Goal: Information Seeking & Learning: Learn about a topic

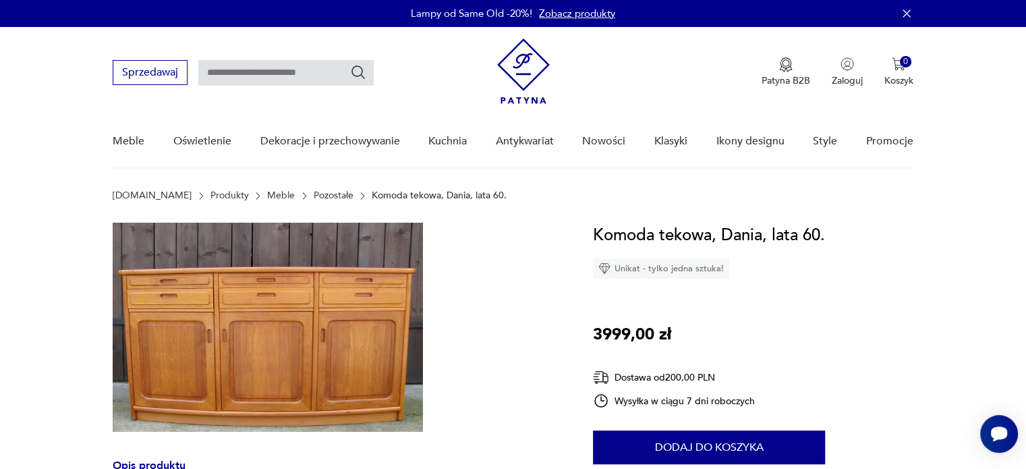
click at [229, 350] on img at bounding box center [268, 327] width 310 height 209
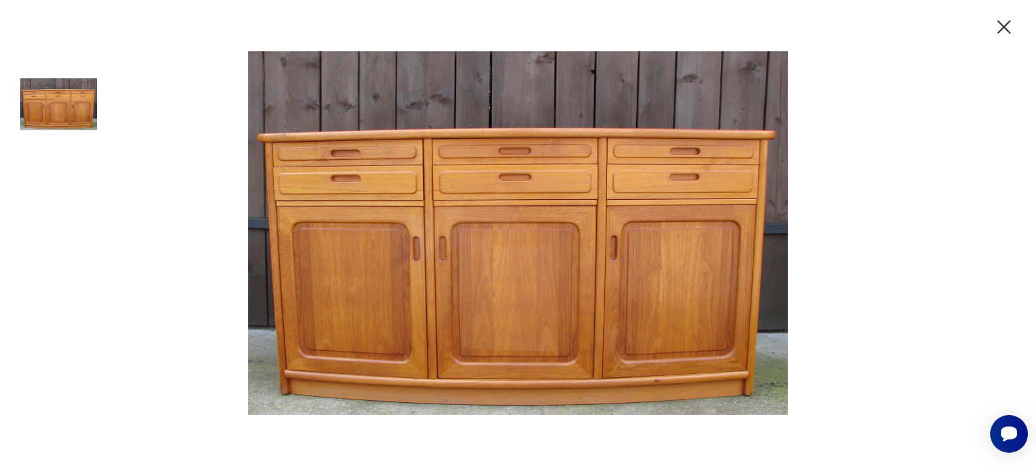
click at [1009, 21] on icon "button" at bounding box center [1003, 26] width 13 height 13
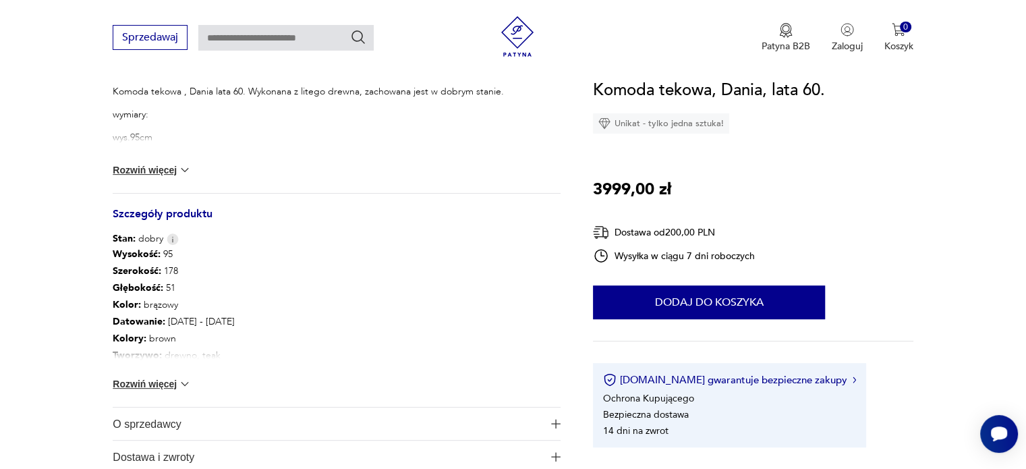
scroll to position [472, 0]
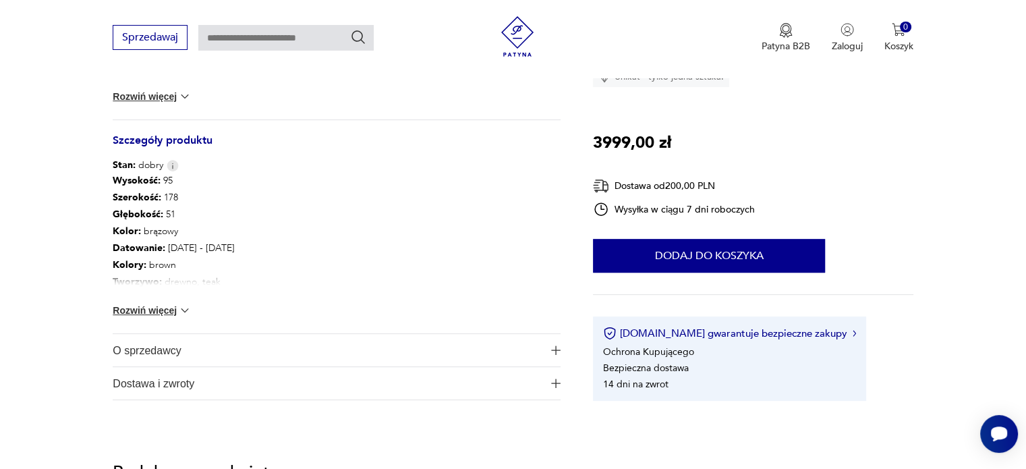
click at [154, 308] on button "Rozwiń więcej" at bounding box center [152, 309] width 78 height 13
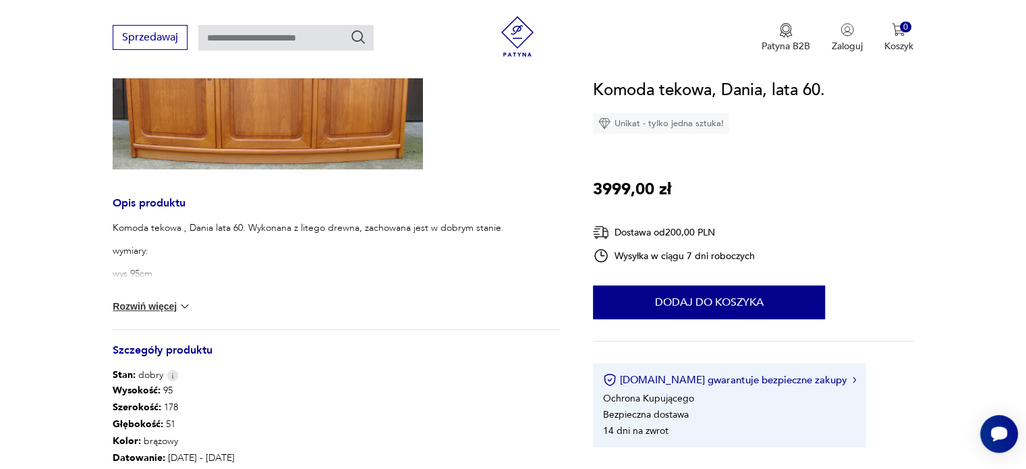
scroll to position [0, 0]
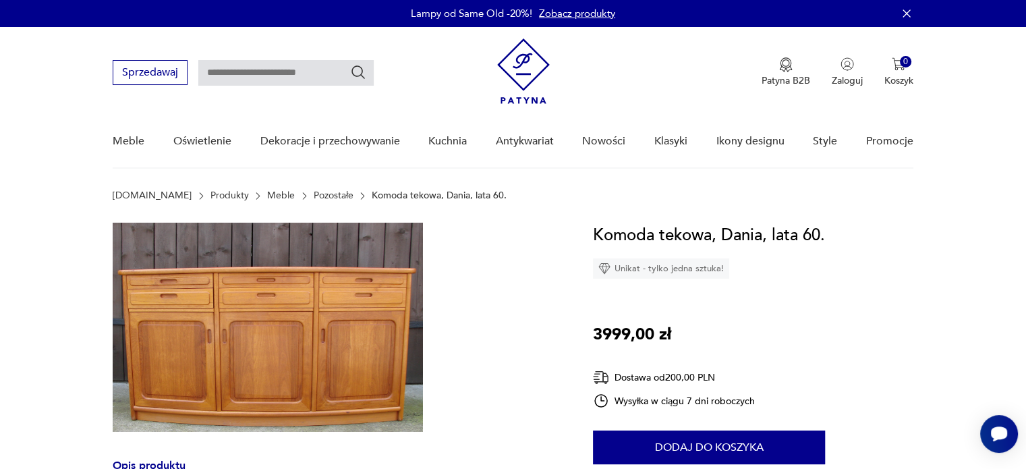
click at [189, 337] on img at bounding box center [268, 327] width 310 height 209
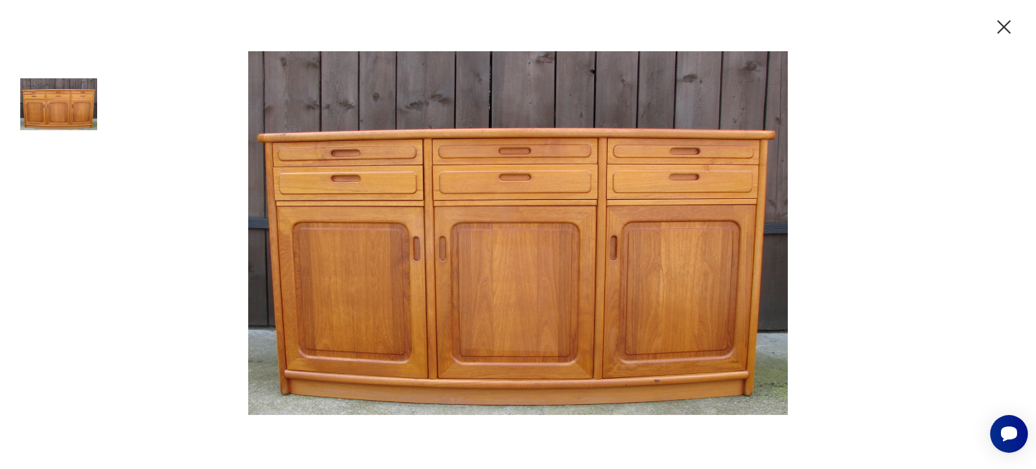
click at [1009, 19] on icon "button" at bounding box center [1004, 28] width 24 height 24
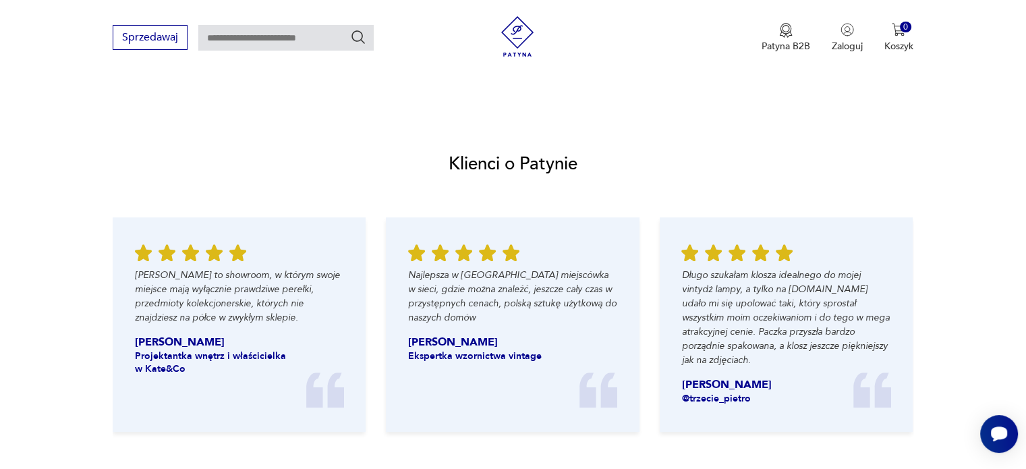
scroll to position [1281, 0]
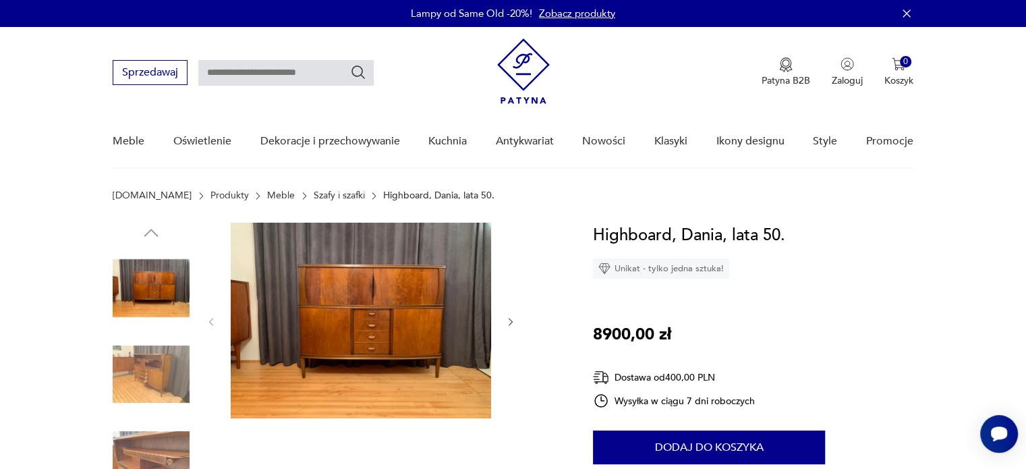
scroll to position [202, 0]
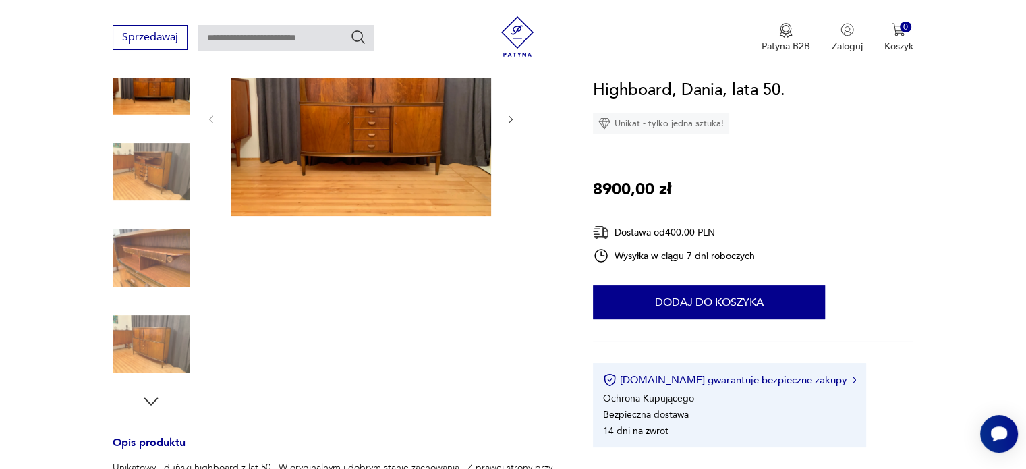
click at [140, 167] on img at bounding box center [151, 172] width 77 height 77
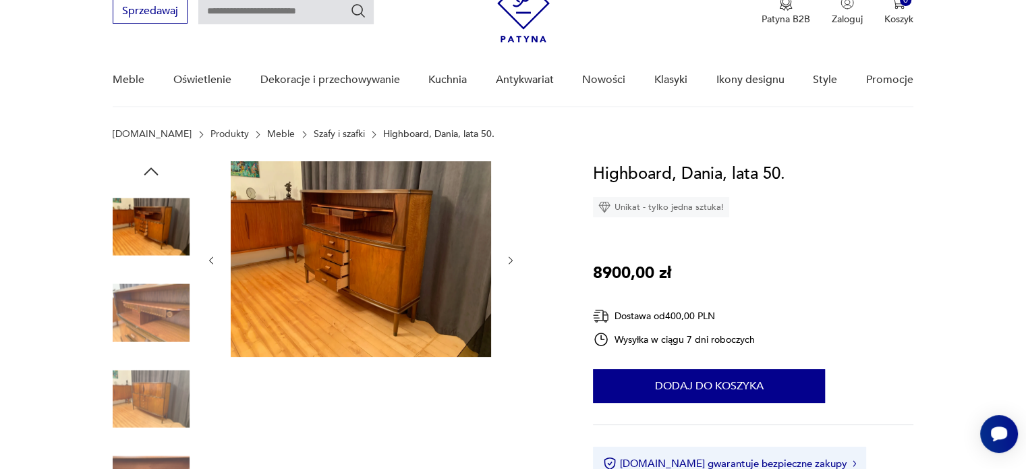
scroll to position [0, 0]
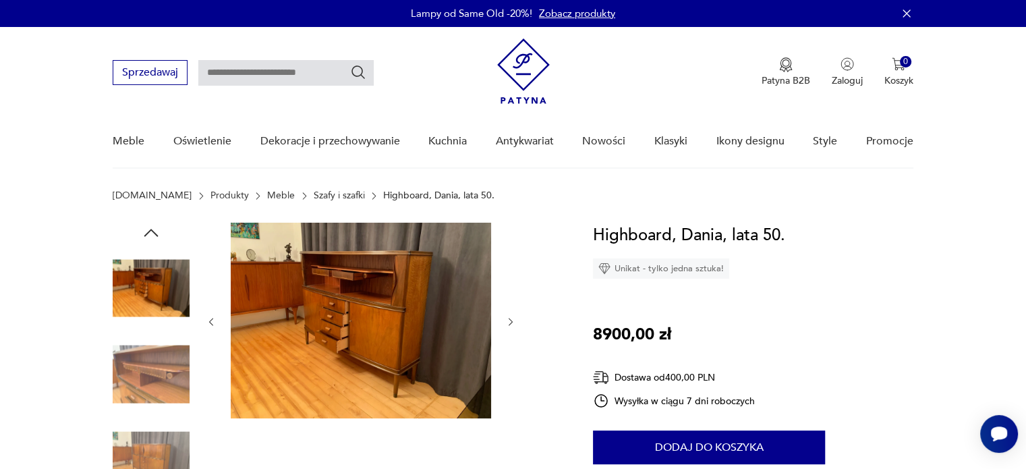
click at [347, 295] on img at bounding box center [361, 321] width 260 height 196
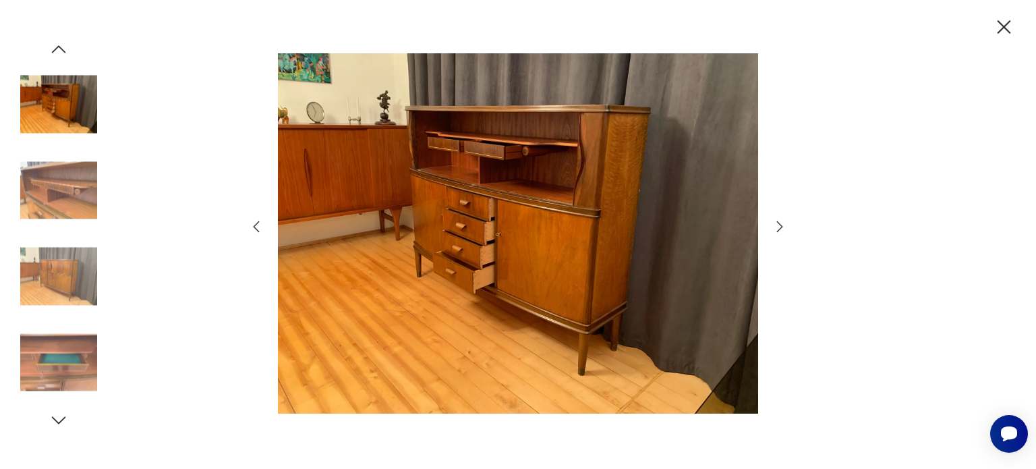
click at [778, 222] on icon "button" at bounding box center [780, 226] width 6 height 11
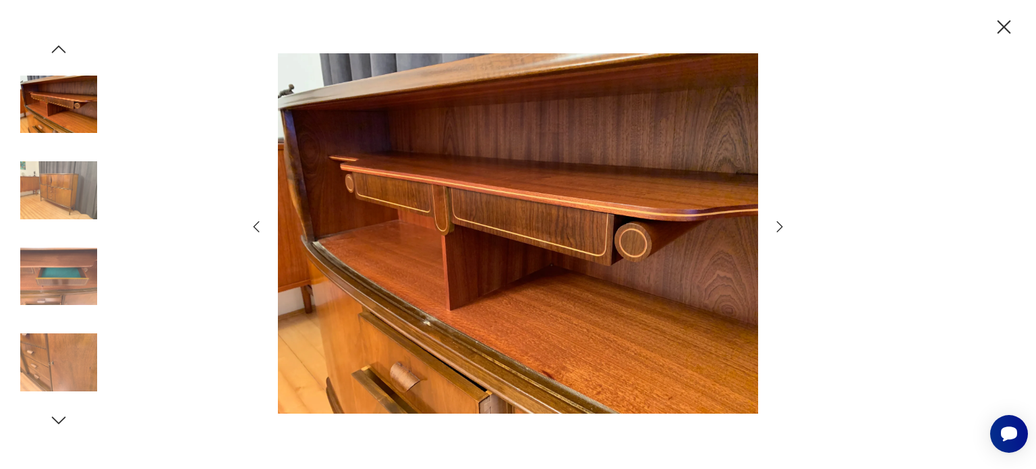
click at [780, 221] on icon "button" at bounding box center [780, 227] width 16 height 16
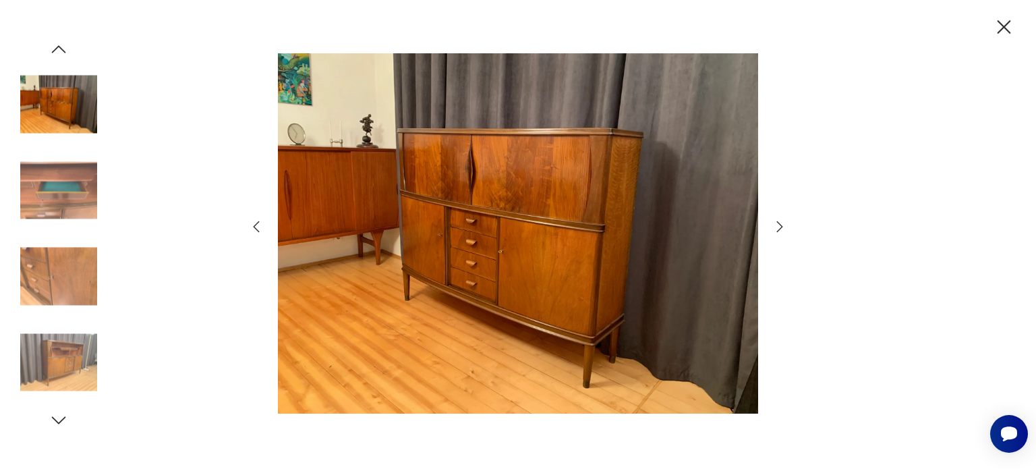
click at [780, 221] on icon "button" at bounding box center [780, 227] width 16 height 16
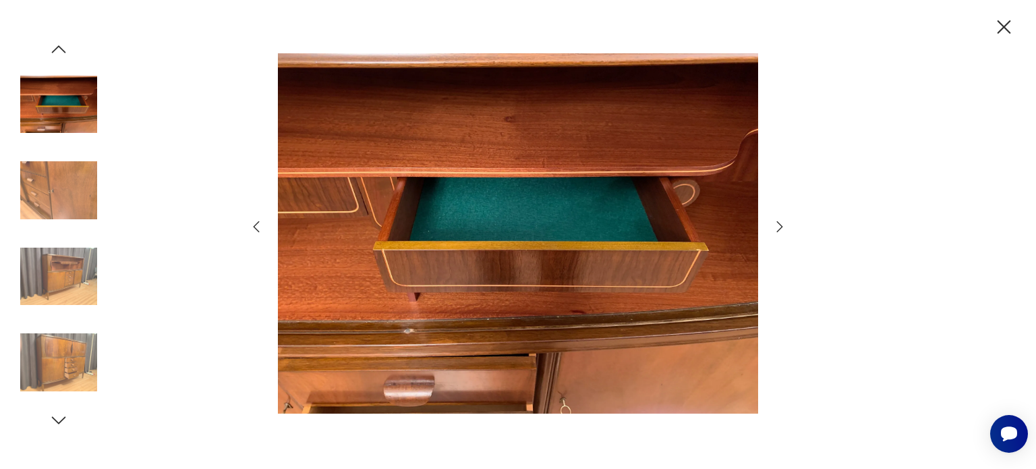
click at [773, 221] on icon "button" at bounding box center [780, 227] width 16 height 16
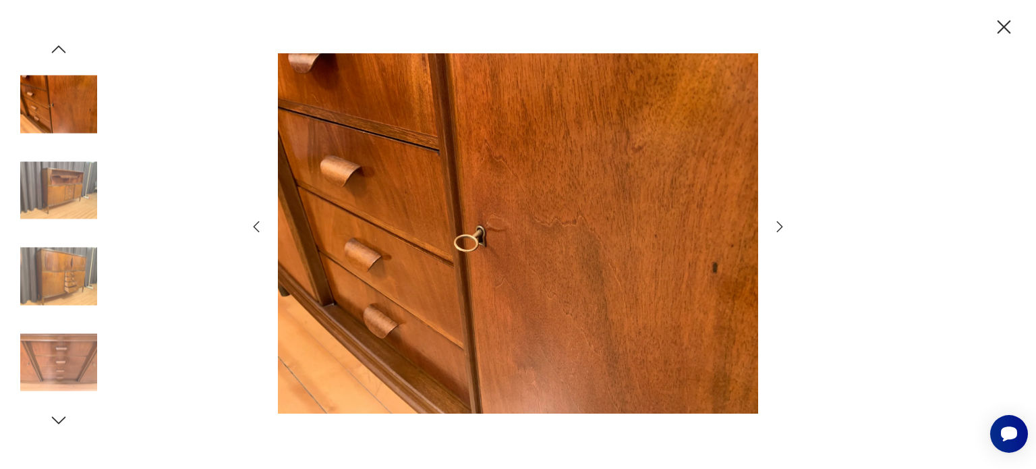
click at [751, 216] on img at bounding box center [518, 233] width 480 height 375
click at [777, 221] on icon "button" at bounding box center [780, 227] width 16 height 16
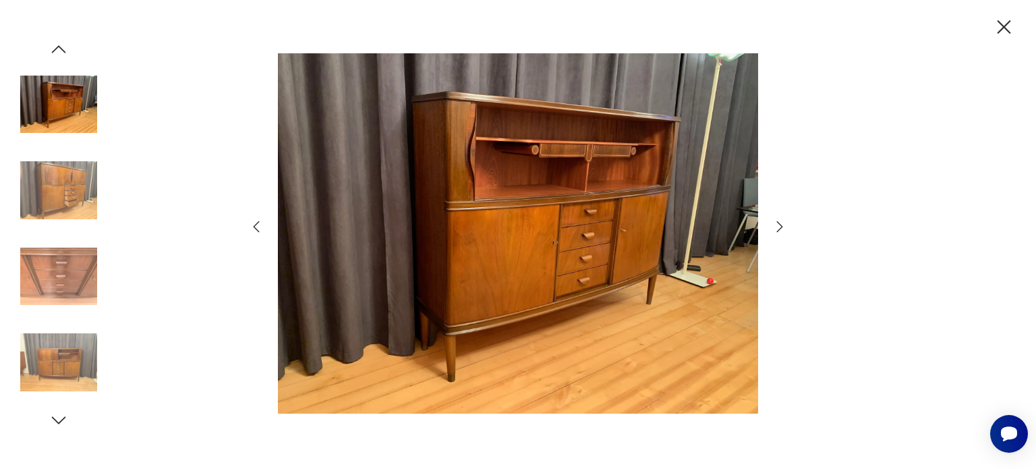
click at [1004, 22] on icon "button" at bounding box center [1004, 28] width 24 height 24
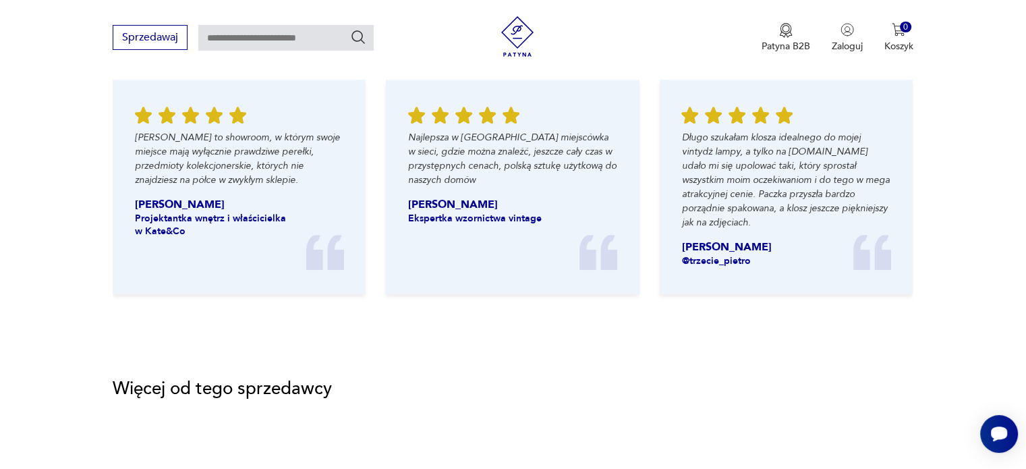
scroll to position [1551, 0]
